Goal: Check status: Check status

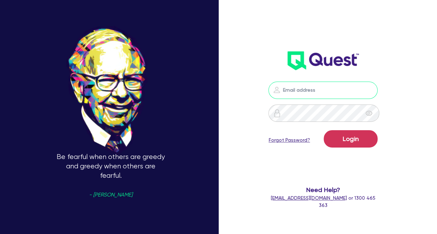
type input "[PERSON_NAME][EMAIL_ADDRESS][DOMAIN_NAME]"
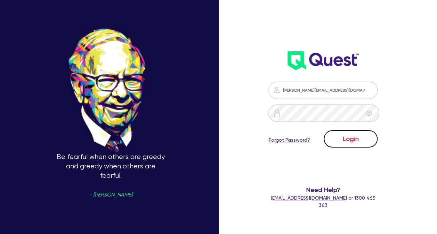
click at [349, 137] on button "Login" at bounding box center [350, 138] width 54 height 17
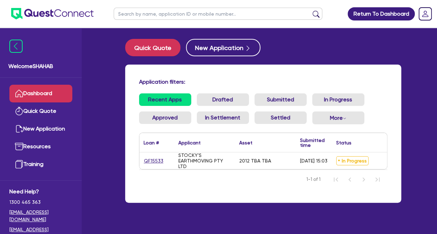
click at [346, 163] on span "In Progress" at bounding box center [352, 160] width 32 height 9
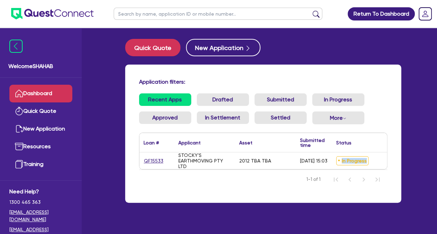
click at [346, 163] on span "In Progress" at bounding box center [352, 160] width 32 height 9
drag, startPoint x: 346, startPoint y: 163, endPoint x: 372, endPoint y: 162, distance: 26.4
click at [372, 162] on div "In Progress" at bounding box center [362, 160] width 61 height 17
click at [233, 156] on div "STOCKY'S EARTHMOVING PTY LTD" at bounding box center [204, 160] width 61 height 17
drag, startPoint x: 246, startPoint y: 161, endPoint x: 280, endPoint y: 161, distance: 34.0
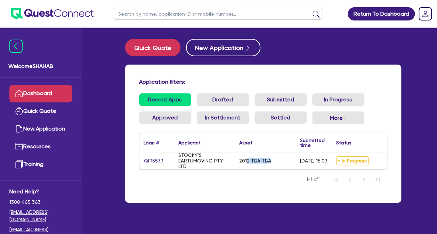
click at [280, 161] on div "2012 TBA TBA" at bounding box center [265, 160] width 61 height 17
click at [274, 161] on div "2012 TBA TBA" at bounding box center [265, 160] width 61 height 17
click at [274, 160] on div "2012 TBA TBA" at bounding box center [265, 160] width 61 height 17
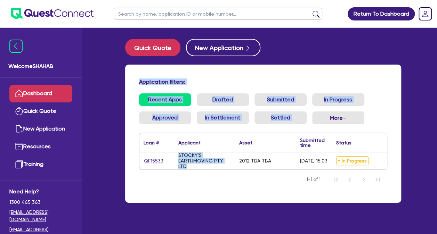
drag, startPoint x: 206, startPoint y: 167, endPoint x: 128, endPoint y: 77, distance: 119.2
click at [128, 77] on div "Application filters: Recent Apps Drafted Submitted In Progress Approved In Sett…" at bounding box center [263, 134] width 276 height 138
click at [128, 76] on div "Application filters: Recent Apps Drafted Submitted In Progress Approved In Sett…" at bounding box center [263, 134] width 276 height 138
click at [129, 76] on div "Application filters: Recent Apps Drafted Submitted In Progress Approved In Sett…" at bounding box center [263, 134] width 276 height 138
drag, startPoint x: 131, startPoint y: 78, endPoint x: 387, endPoint y: 199, distance: 282.8
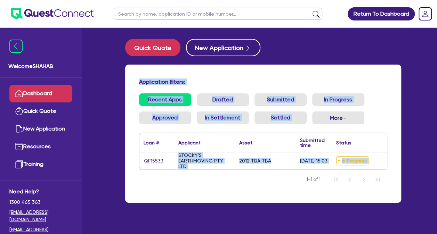
click at [387, 199] on div "Application filters: Recent Apps Drafted Submitted In Progress Approved In Sett…" at bounding box center [263, 134] width 276 height 138
click at [387, 198] on div "Application filters: Recent Apps Drafted Submitted In Progress Approved In Sett…" at bounding box center [263, 134] width 276 height 138
click at [387, 194] on div "Application filters: Recent Apps Drafted Submitted In Progress Approved In Sett…" at bounding box center [263, 134] width 276 height 138
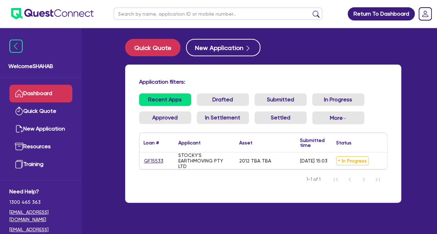
click at [389, 189] on div "Application filters: Recent Apps Drafted Submitted In Progress Approved In Sett…" at bounding box center [263, 134] width 276 height 138
click at [270, 183] on nav "1-1 of 1" at bounding box center [263, 178] width 248 height 19
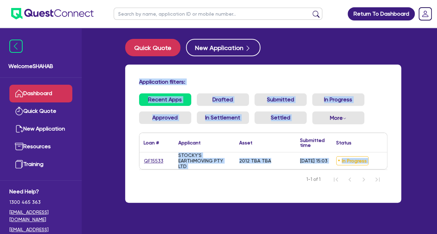
drag, startPoint x: 211, startPoint y: 110, endPoint x: 339, endPoint y: 202, distance: 157.6
click at [339, 202] on div "Application filters: Recent Apps Drafted Submitted In Progress Approved In Sett…" at bounding box center [263, 134] width 276 height 138
